Goal: Task Accomplishment & Management: Complete application form

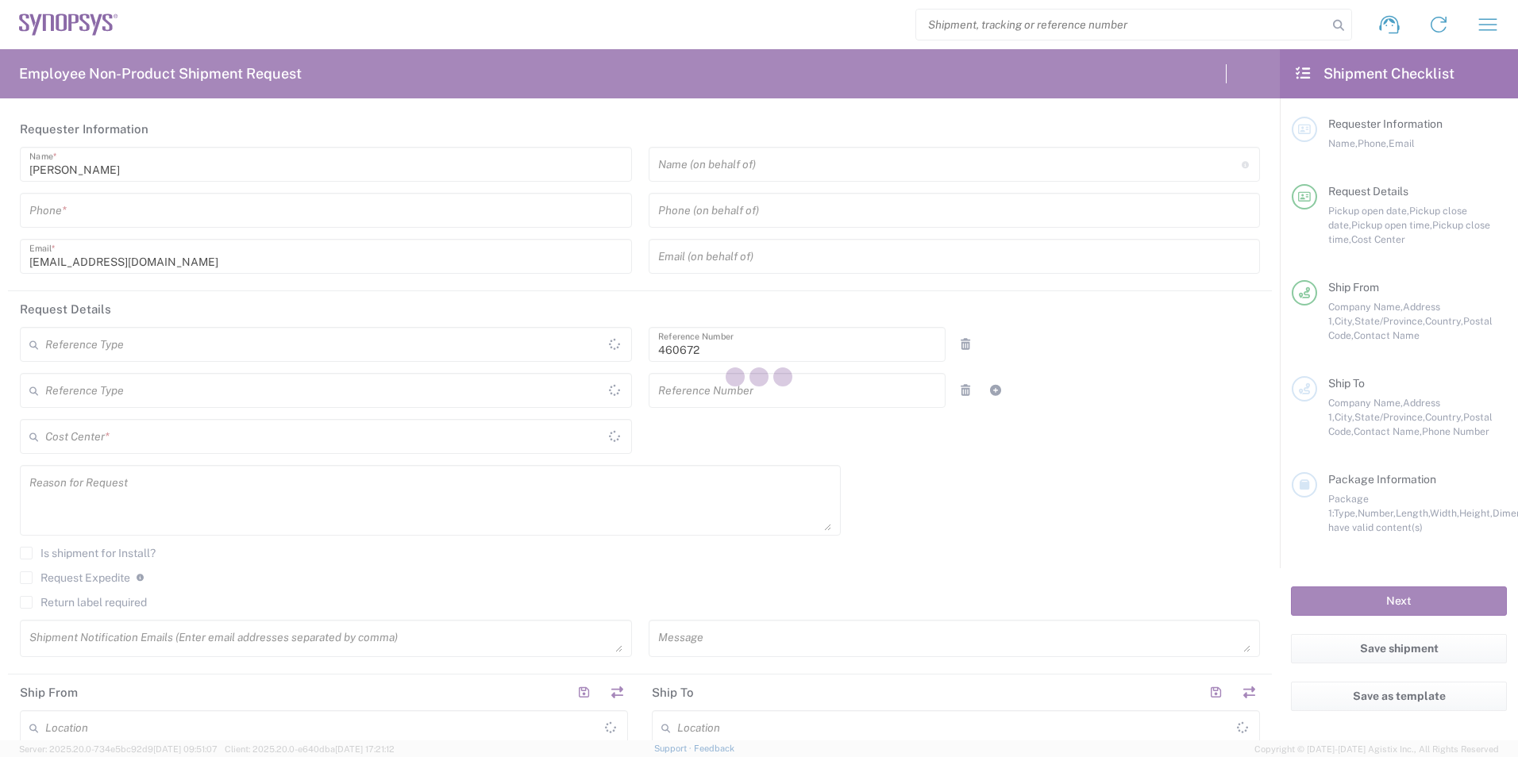
type input "Department"
type input "US01, FIN, Distri 460672"
type input "California"
type input "United States"
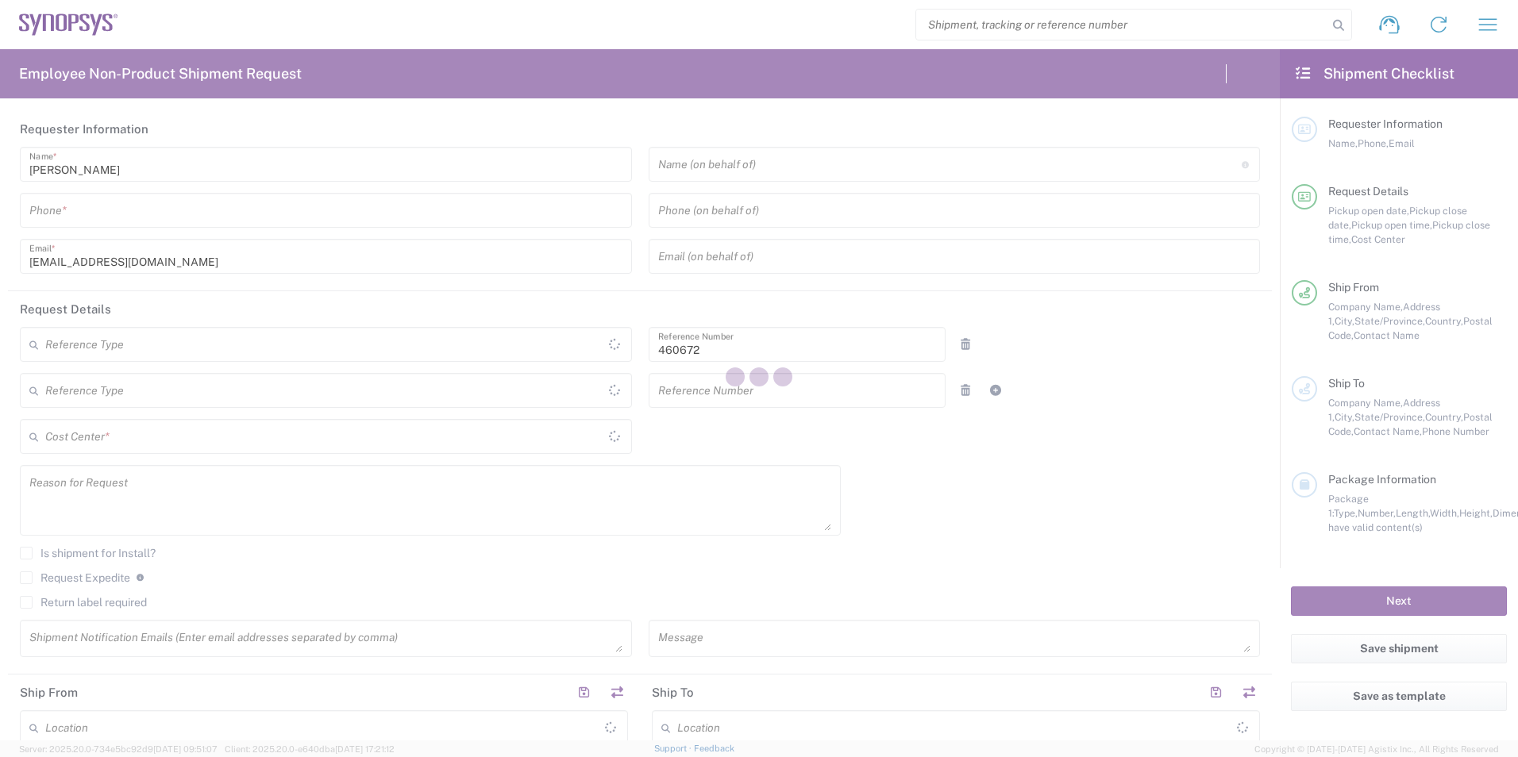
type input "Delivered at Place"
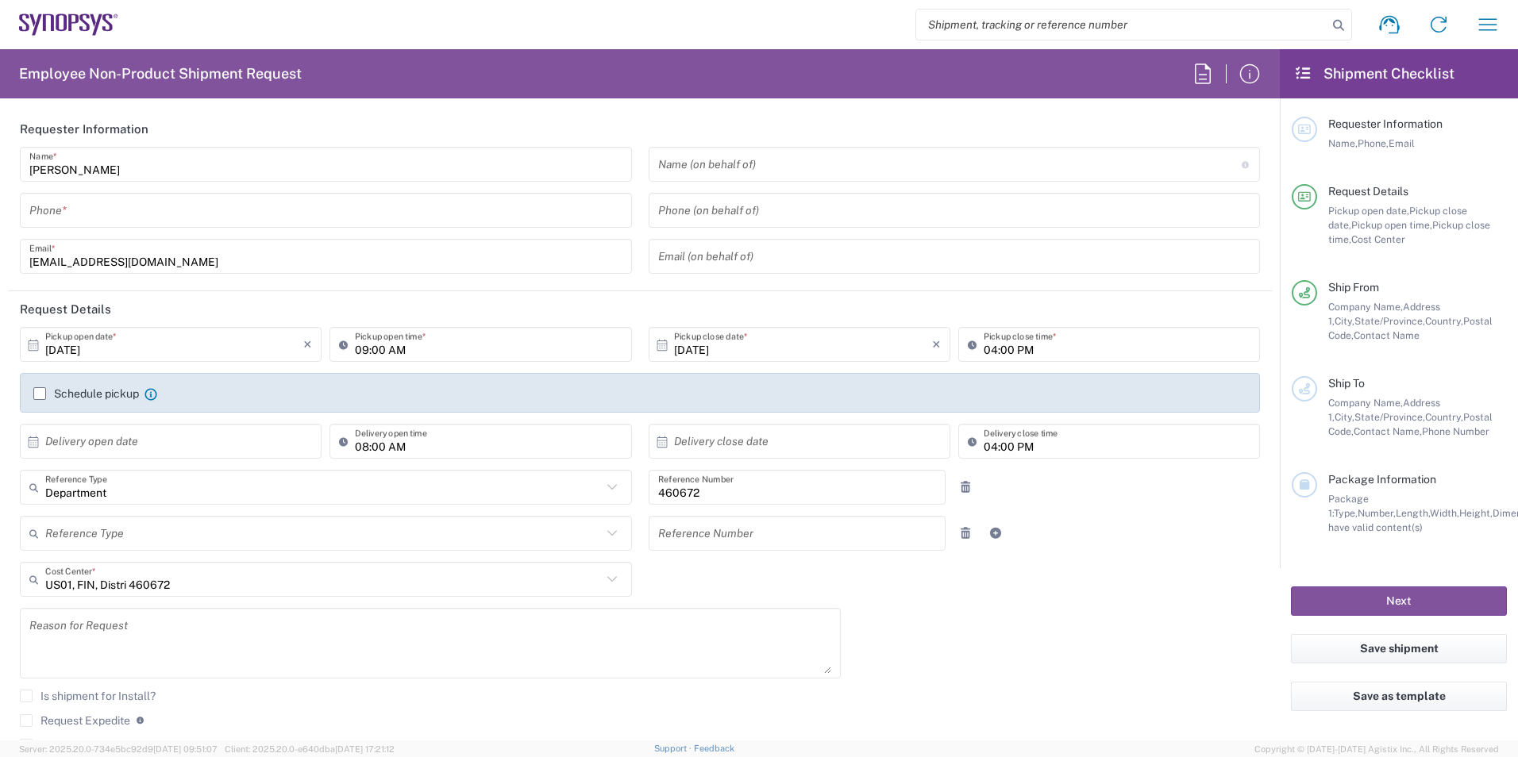
type input "Headquarters USSV"
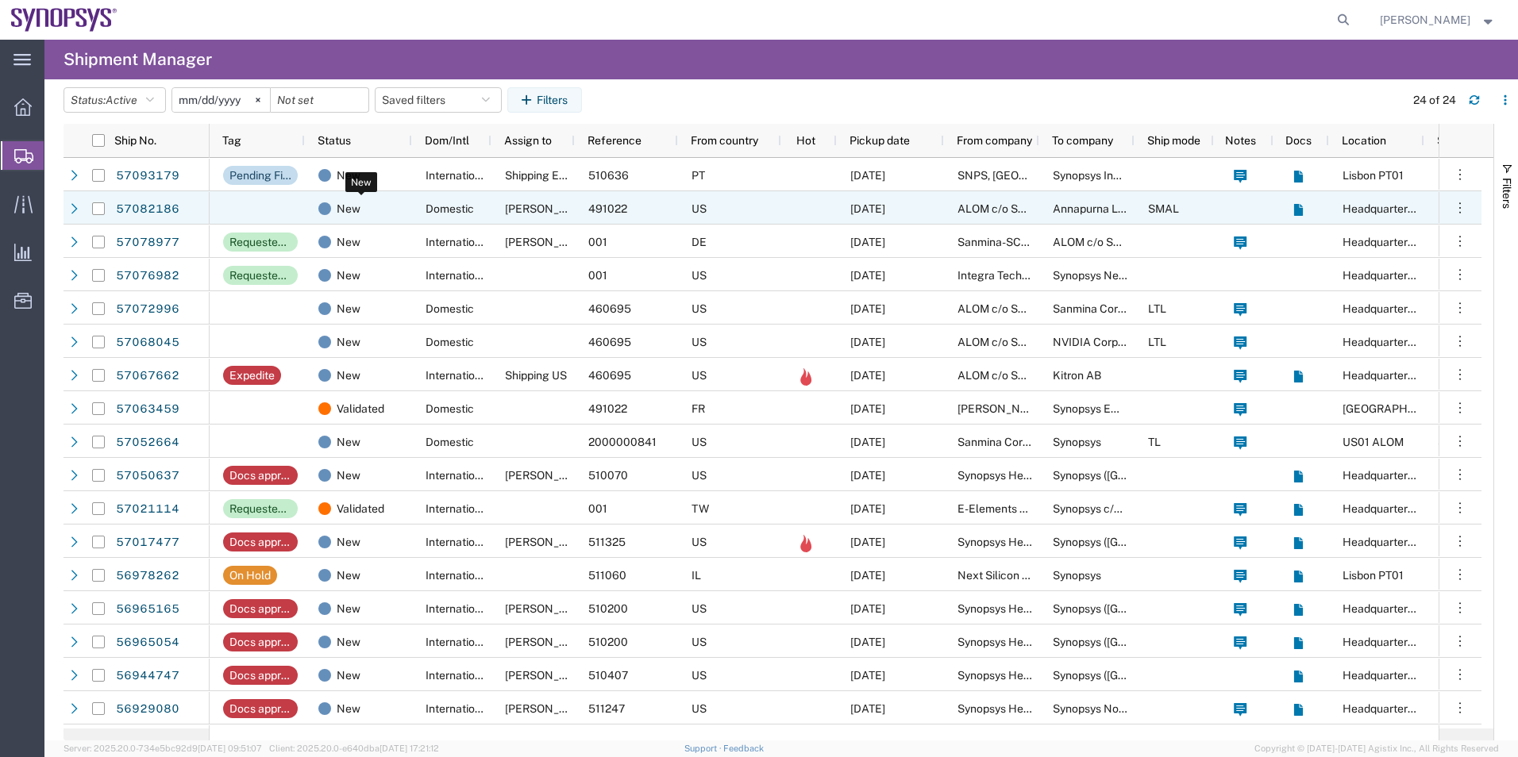
click at [375, 206] on div "New" at bounding box center [361, 208] width 87 height 33
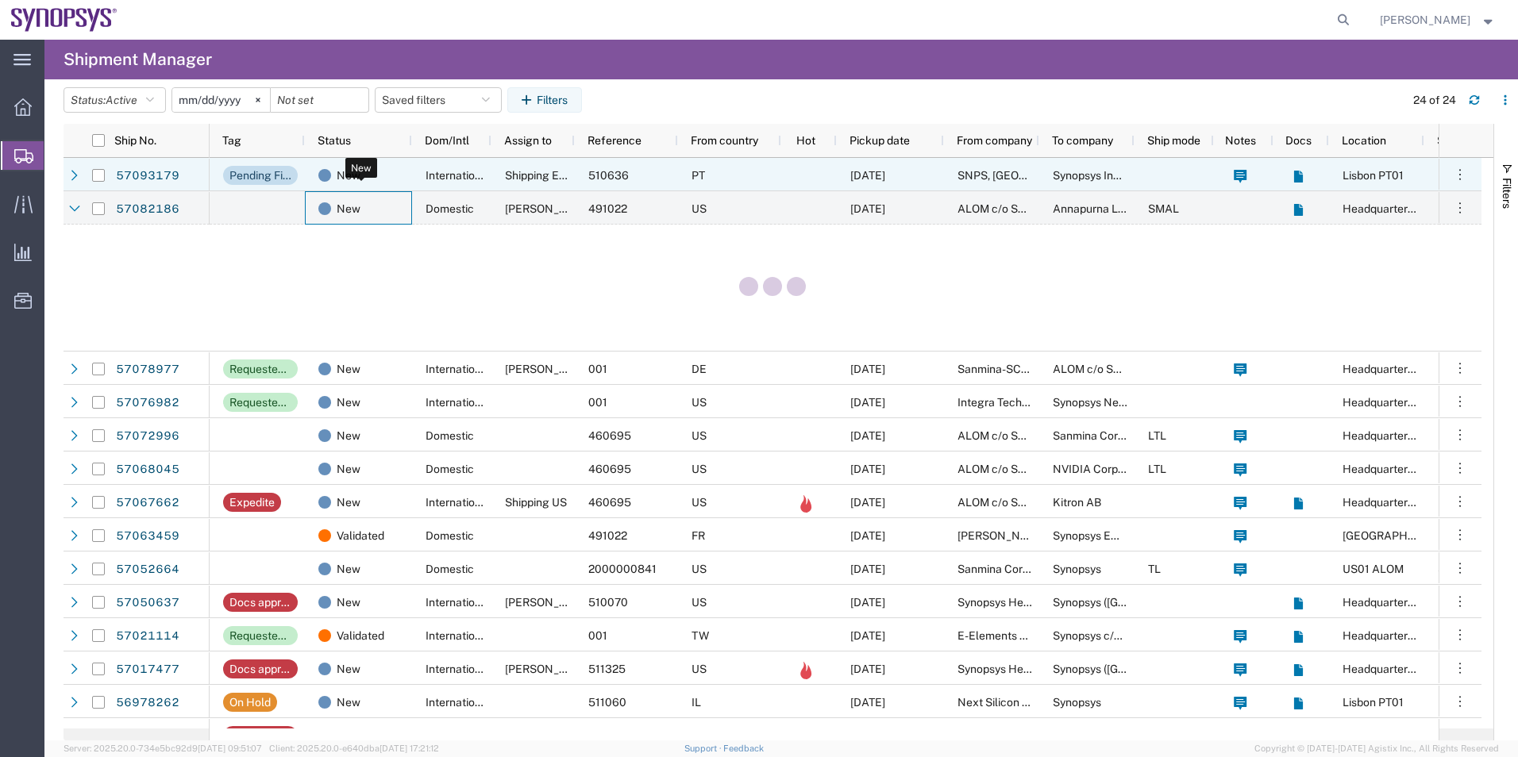
click at [384, 175] on div "New" at bounding box center [361, 175] width 87 height 33
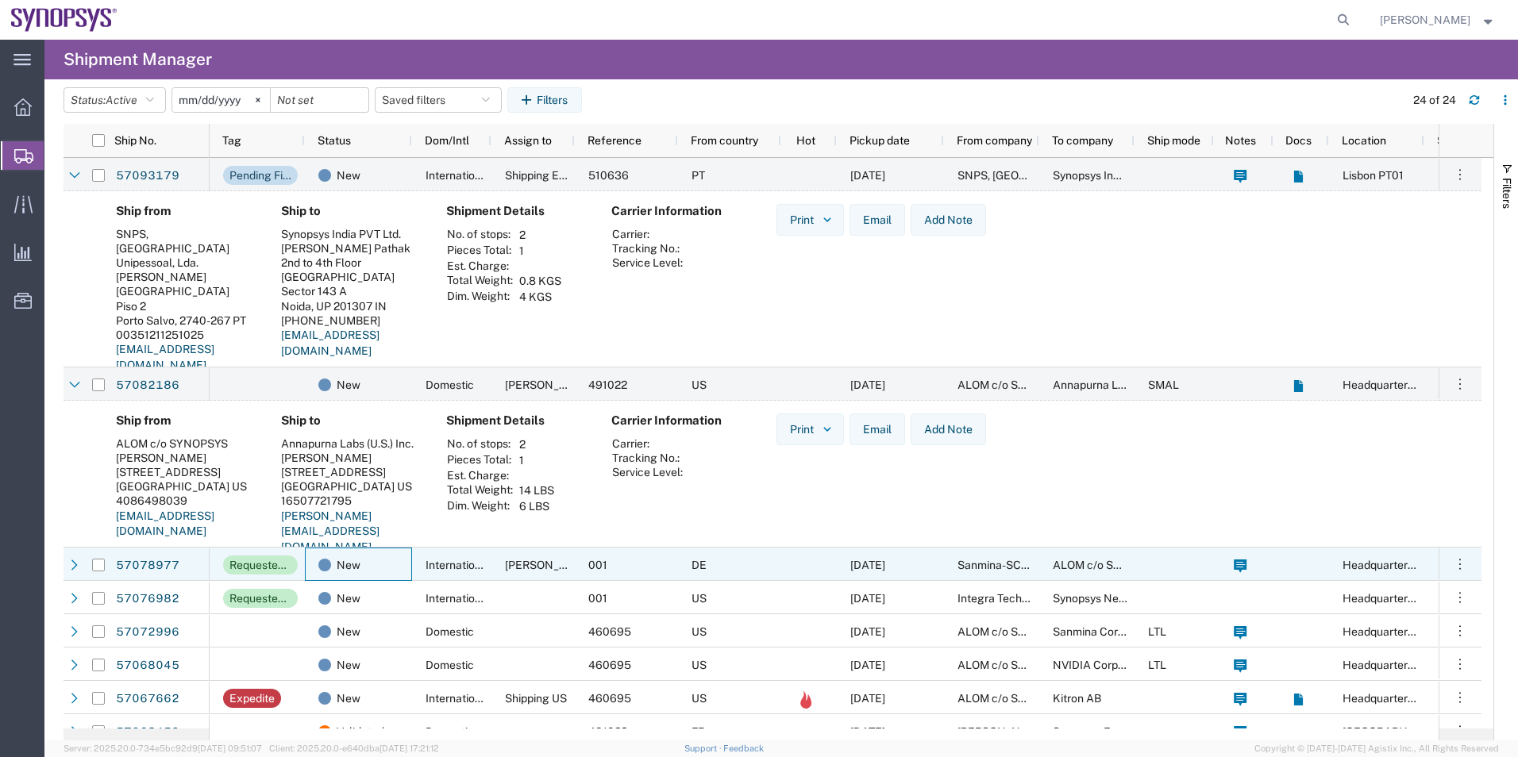
click at [396, 548] on div "New" at bounding box center [358, 564] width 107 height 33
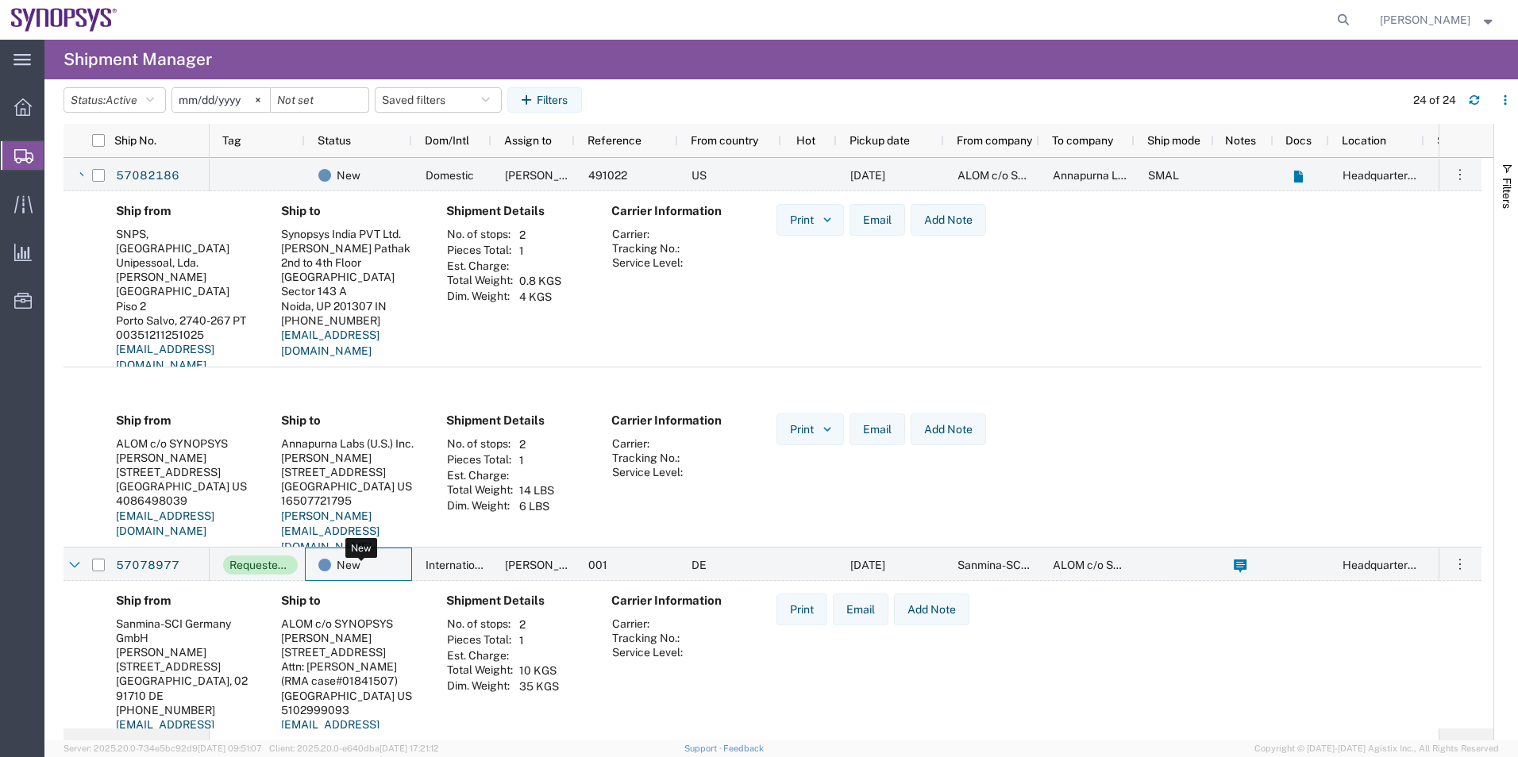
scroll to position [238, 0]
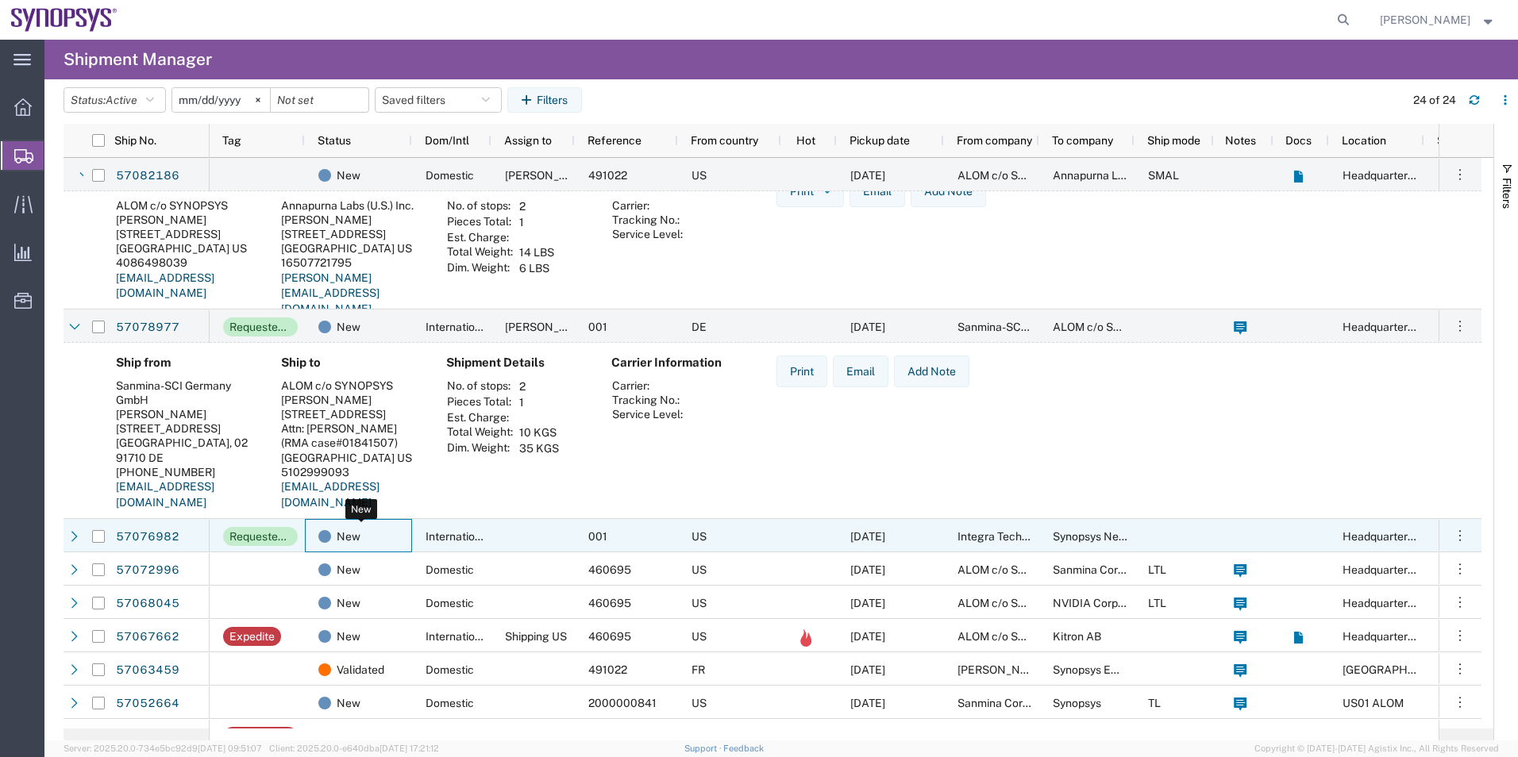
click at [399, 533] on div "New" at bounding box center [361, 536] width 87 height 33
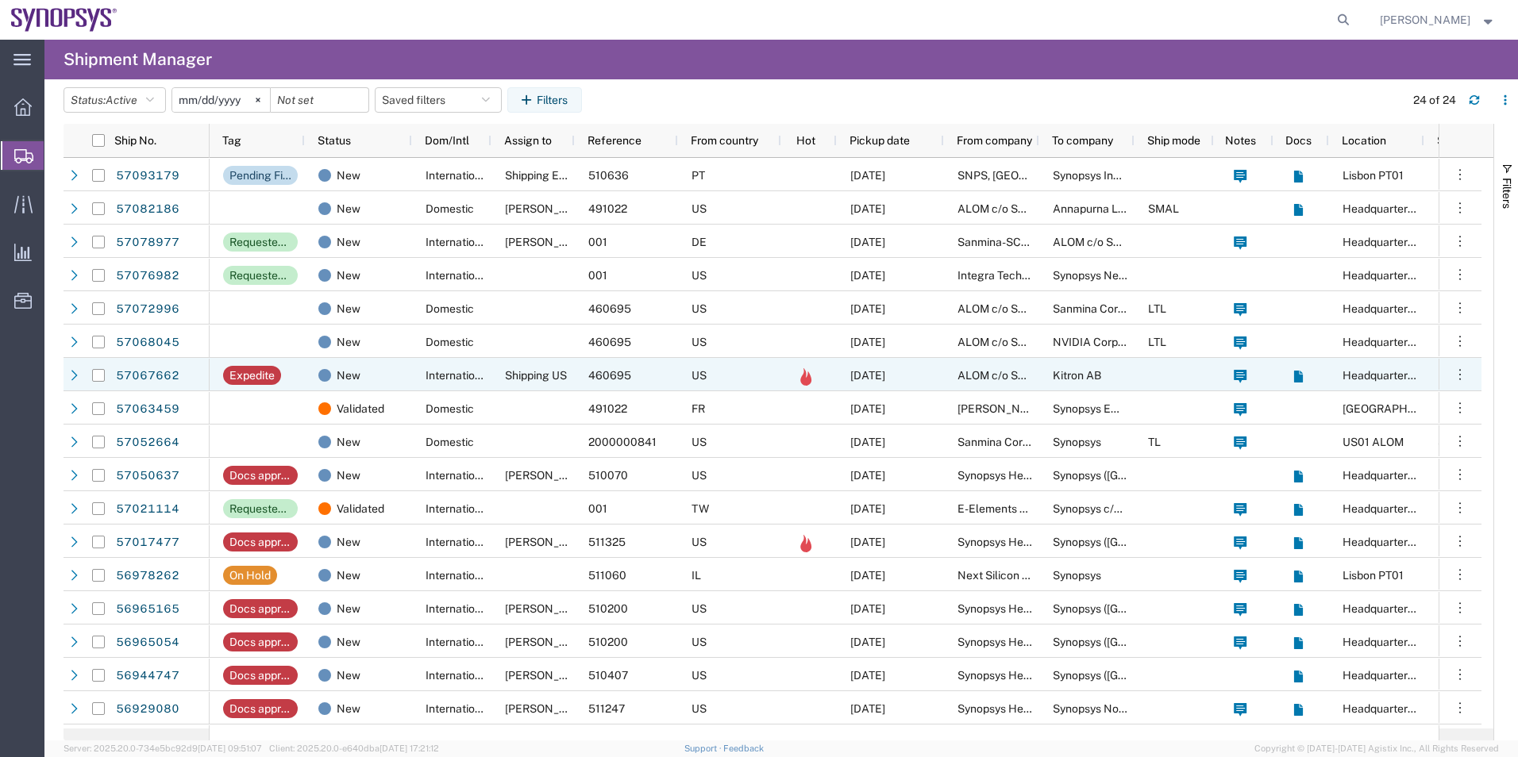
click at [443, 368] on div "International" at bounding box center [451, 374] width 79 height 33
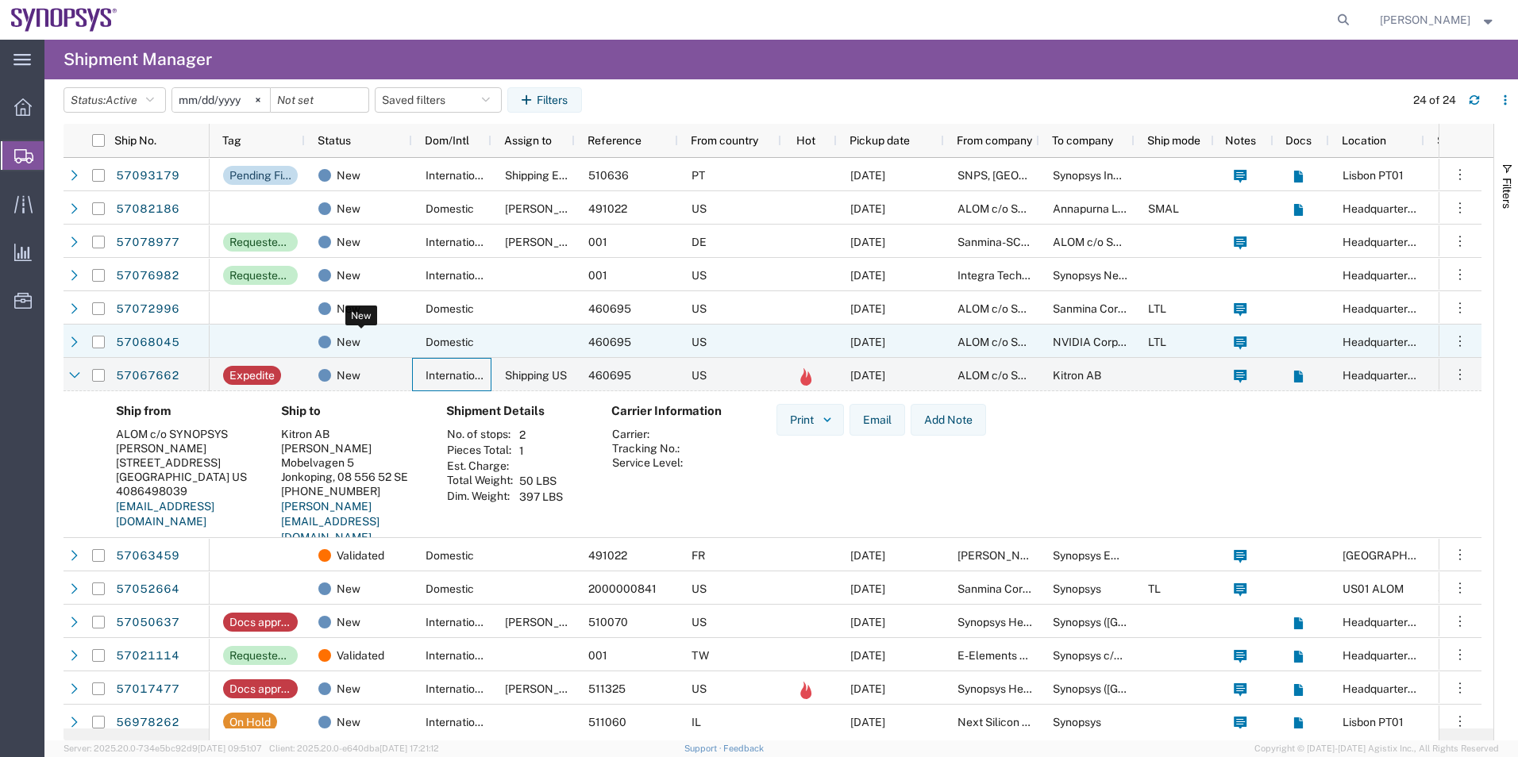
click at [357, 340] on span "New" at bounding box center [349, 341] width 24 height 33
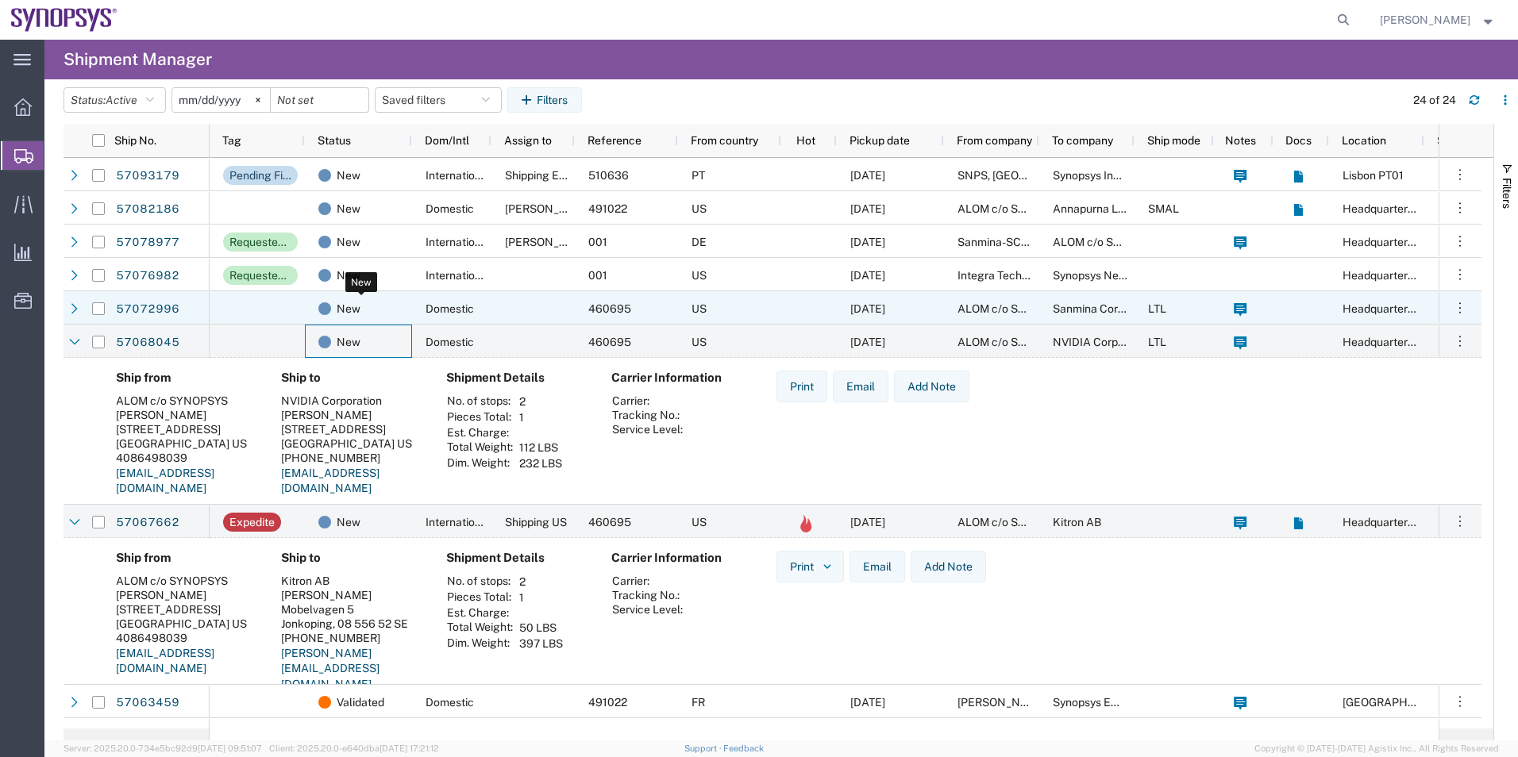
click at [370, 311] on div "New" at bounding box center [361, 308] width 87 height 33
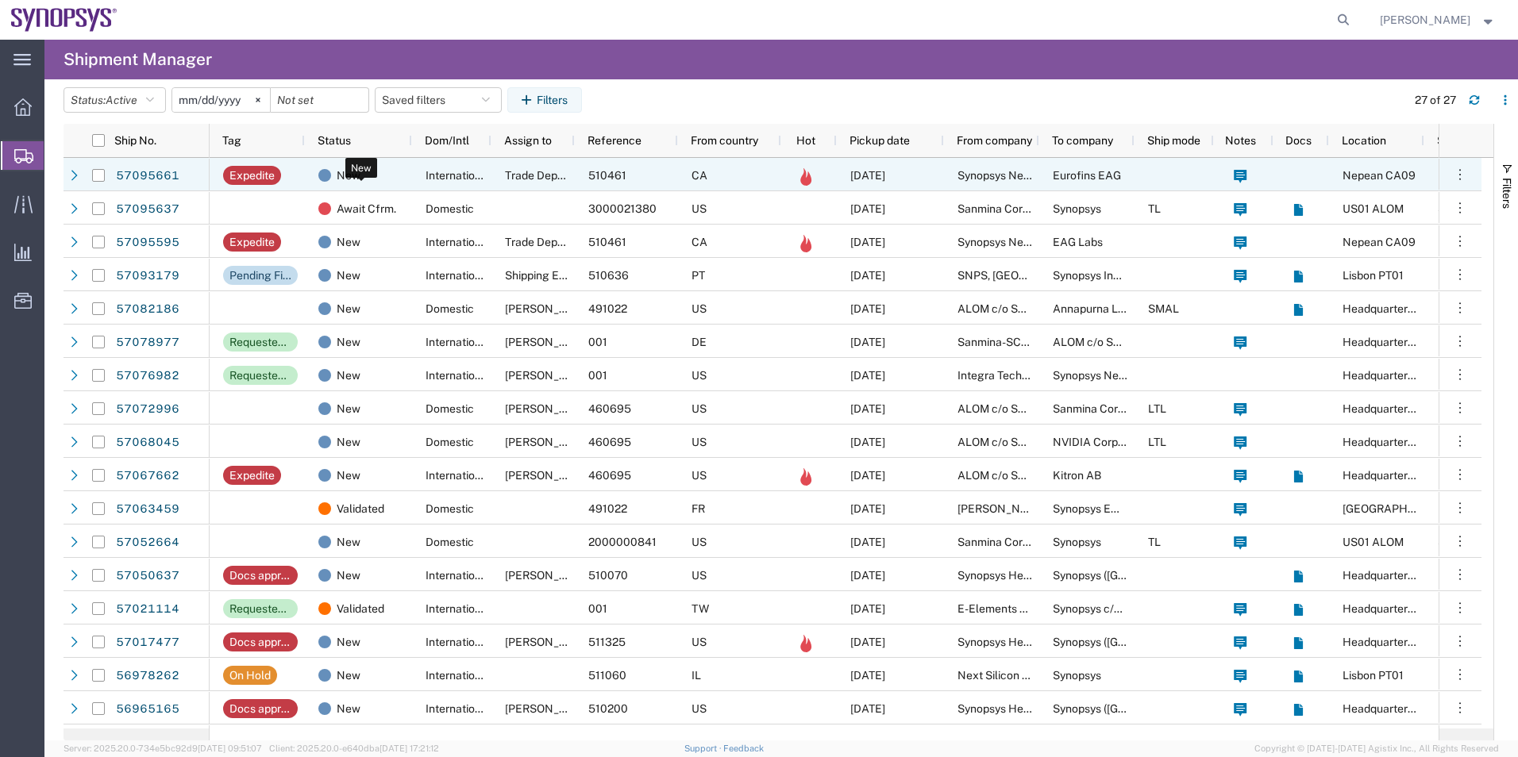
click at [402, 179] on div "New" at bounding box center [361, 175] width 87 height 33
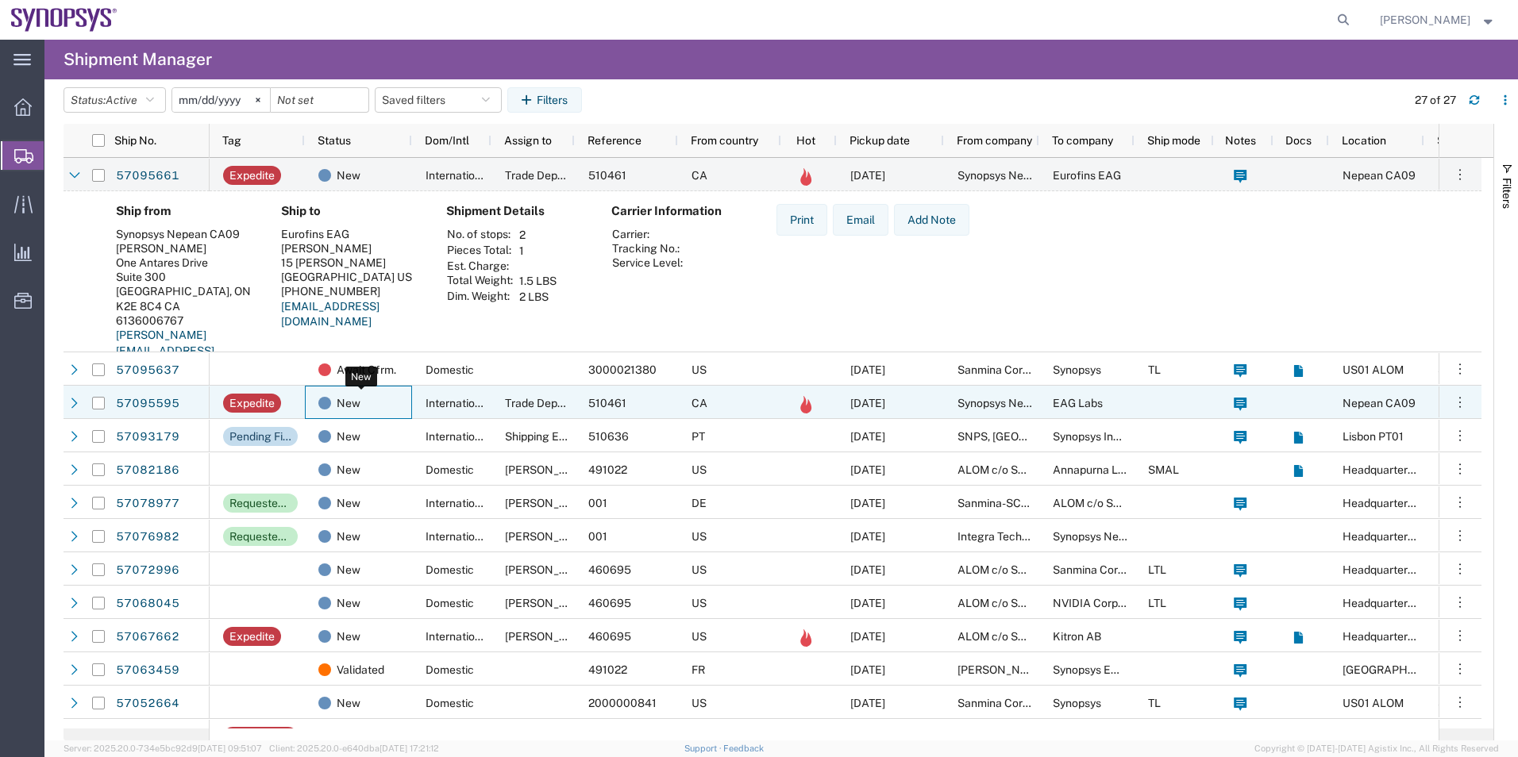
click at [389, 392] on div "New" at bounding box center [361, 403] width 87 height 33
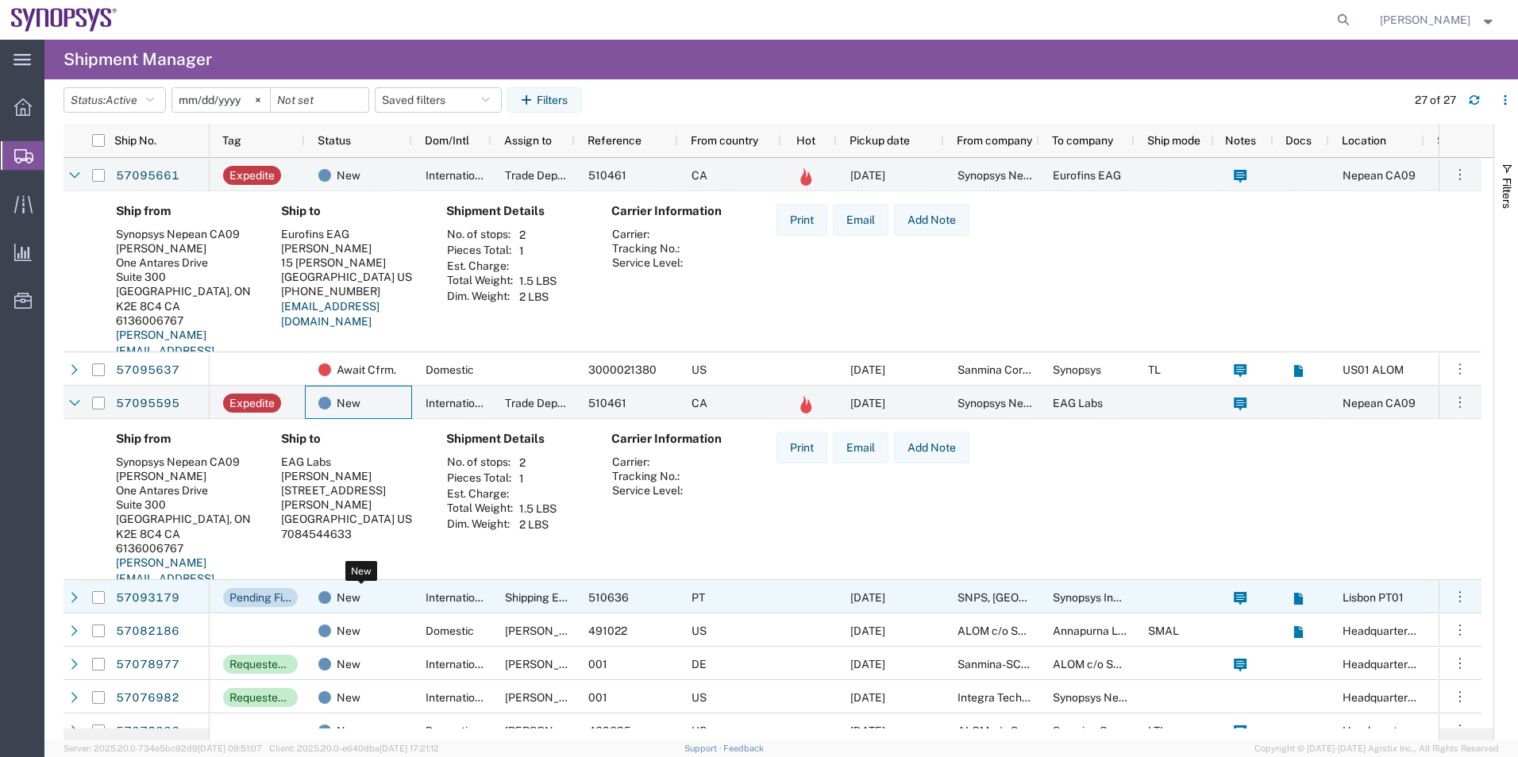
click at [368, 592] on div "New" at bounding box center [361, 597] width 87 height 33
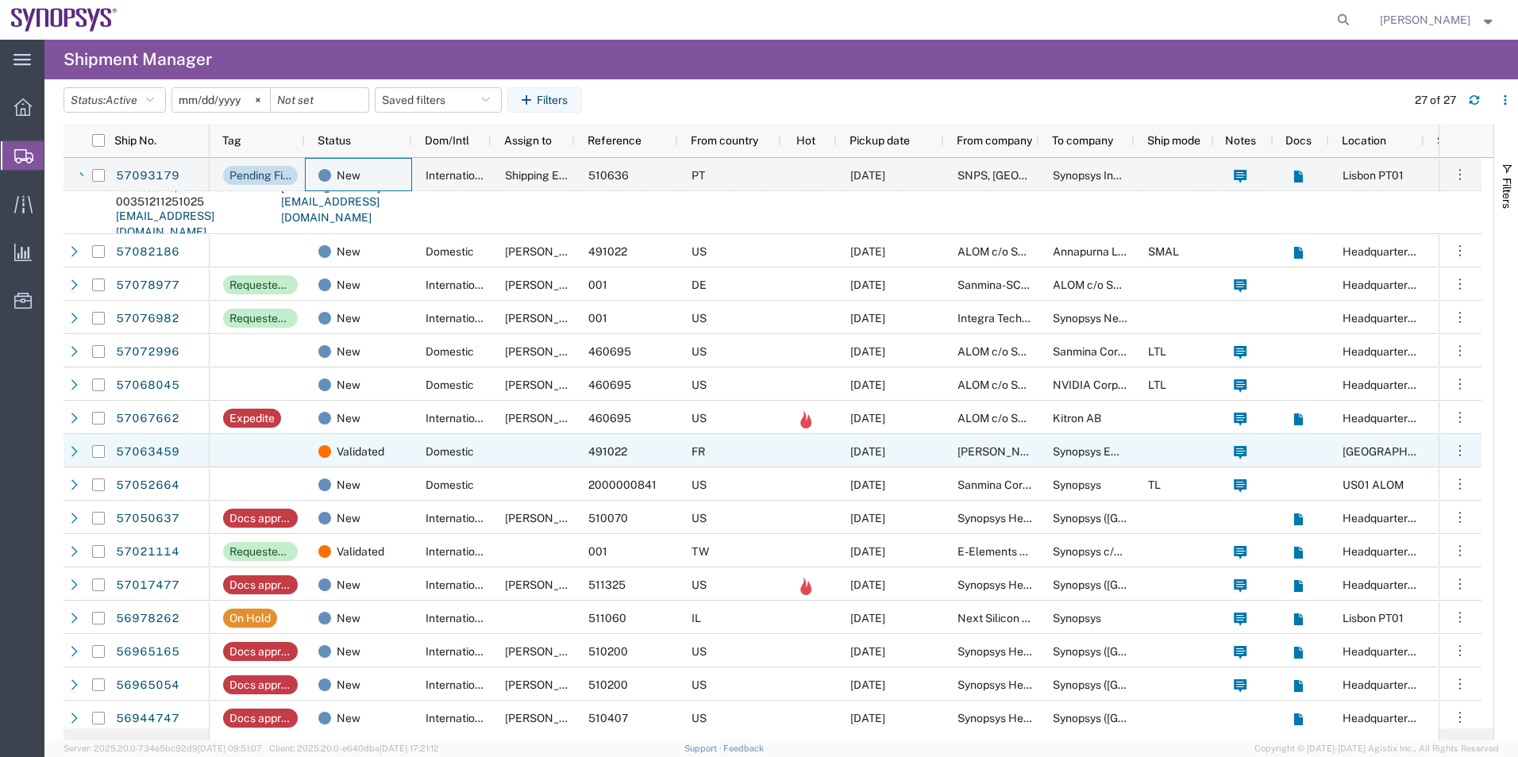
scroll to position [556, 0]
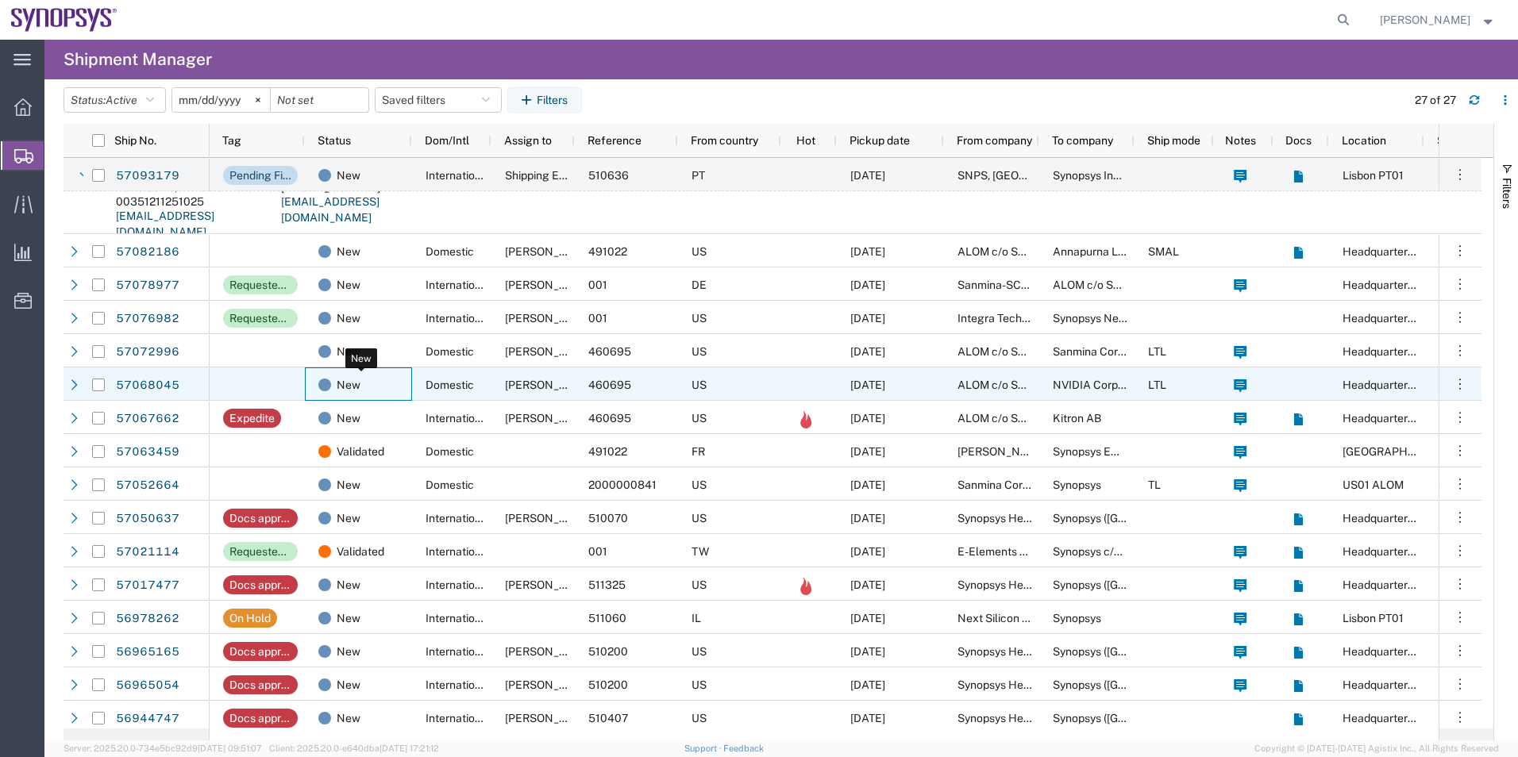
click at [399, 383] on div "New" at bounding box center [361, 384] width 87 height 33
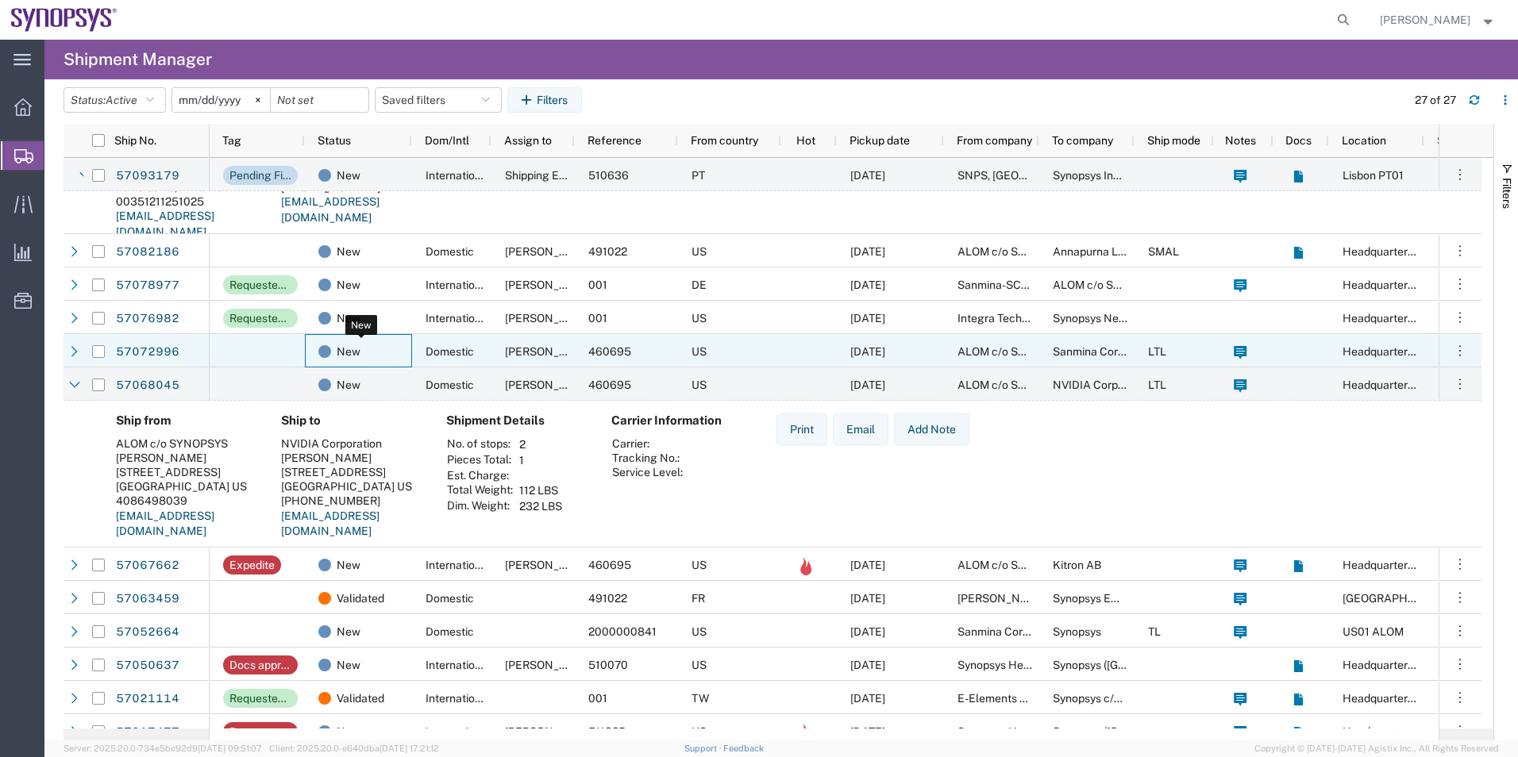
click at [402, 351] on div "New" at bounding box center [361, 351] width 87 height 33
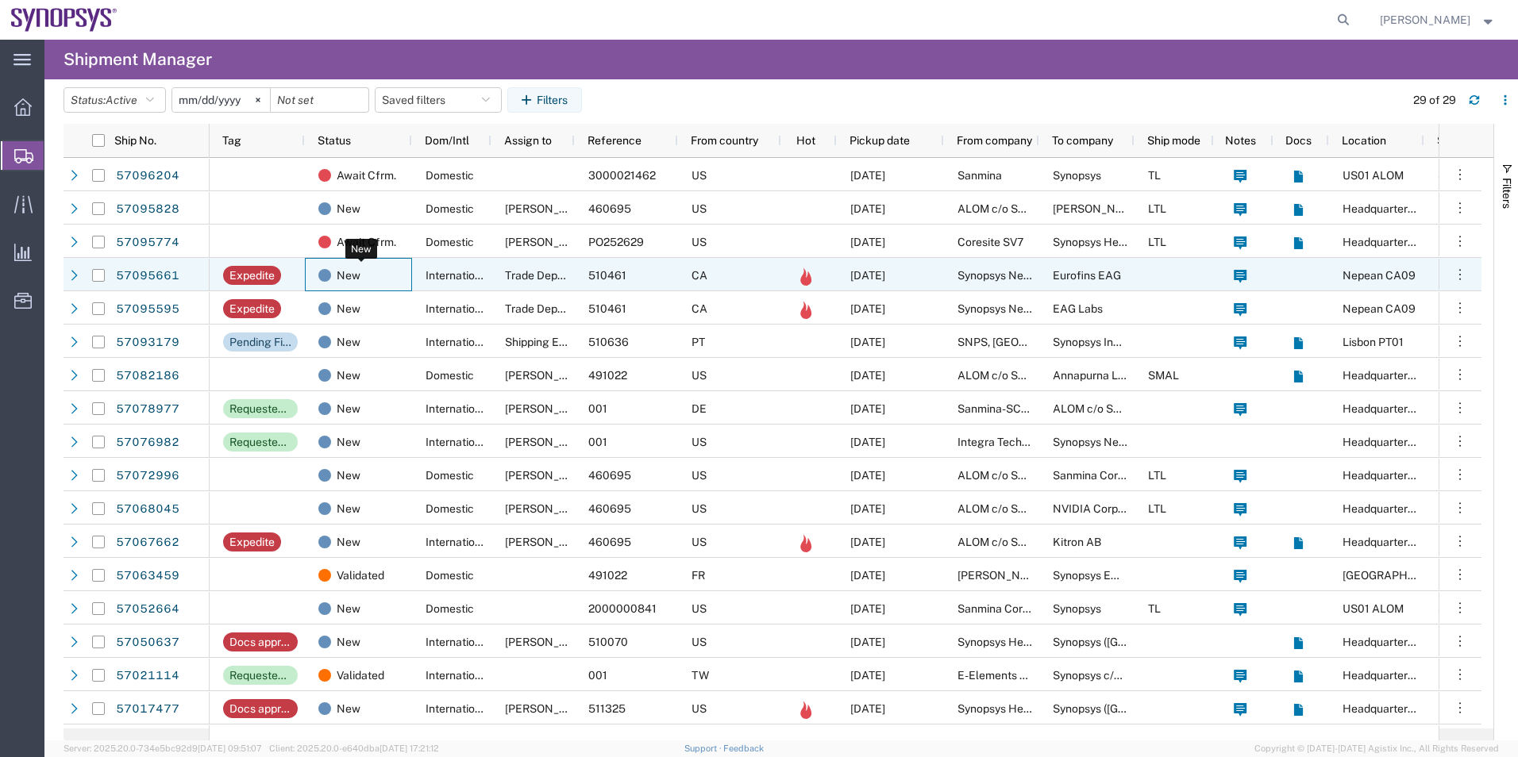
click at [394, 277] on div "New" at bounding box center [361, 275] width 87 height 33
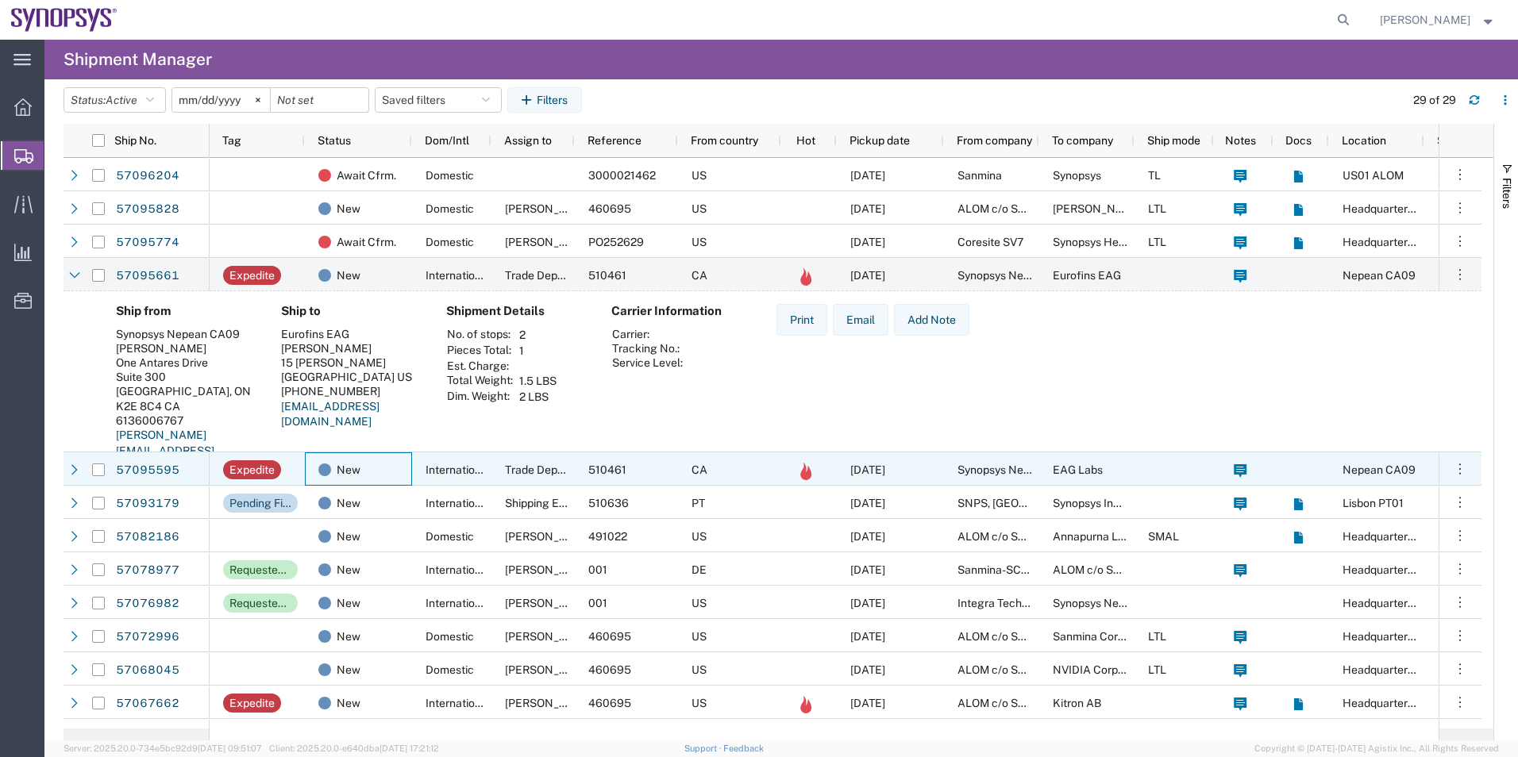
click at [406, 468] on div "New" at bounding box center [358, 468] width 107 height 33
